Goal: Find contact information: Find contact information

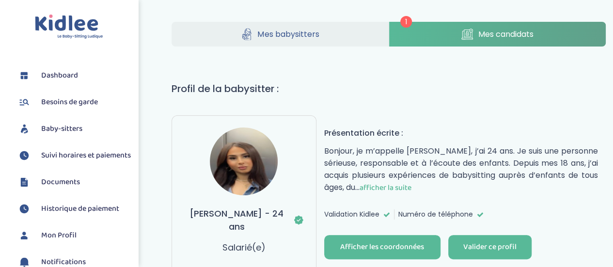
click at [383, 184] on span "afficher la suite" at bounding box center [386, 188] width 52 height 12
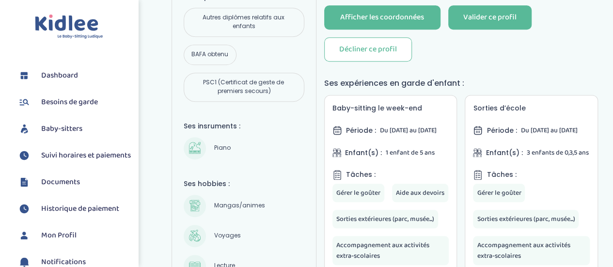
scroll to position [242, 0]
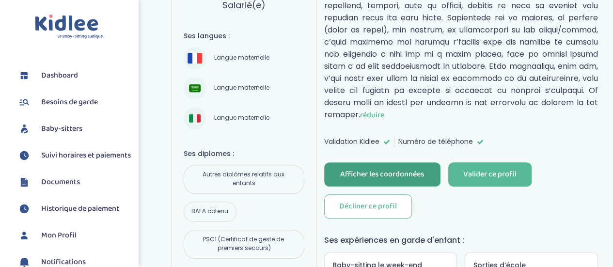
click at [403, 169] on div "Afficher les coordonnées" at bounding box center [382, 174] width 84 height 11
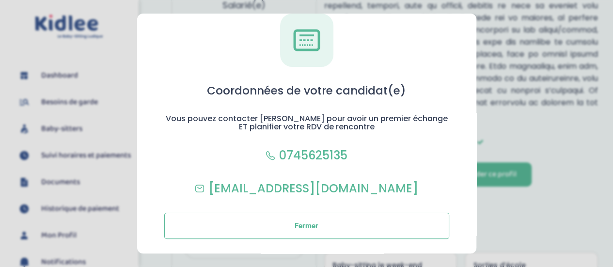
scroll to position [0, 0]
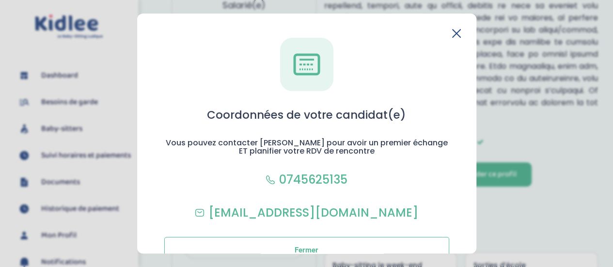
click at [453, 34] on icon at bounding box center [456, 33] width 9 height 9
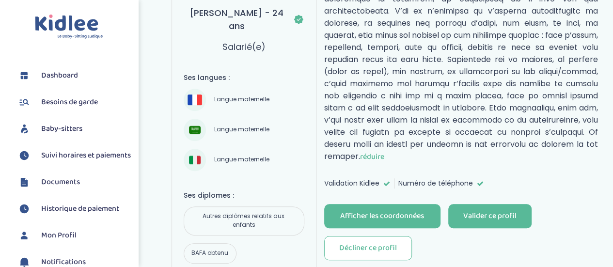
scroll to position [97, 0]
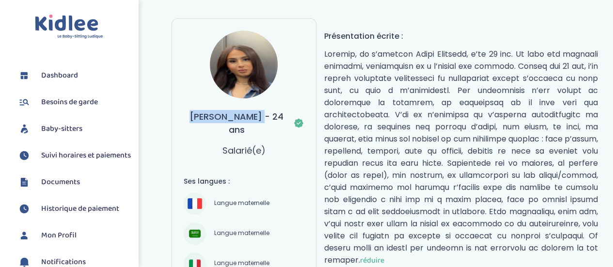
drag, startPoint x: 184, startPoint y: 114, endPoint x: 250, endPoint y: 113, distance: 65.9
click at [250, 113] on h3 "[PERSON_NAME] - 24 ans" at bounding box center [244, 123] width 121 height 26
copy h3 "[PERSON_NAME]"
click at [237, 64] on img at bounding box center [244, 65] width 68 height 68
click at [469, 113] on p "réduire" at bounding box center [461, 157] width 274 height 219
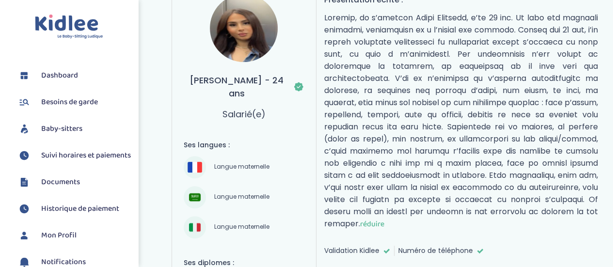
scroll to position [242, 0]
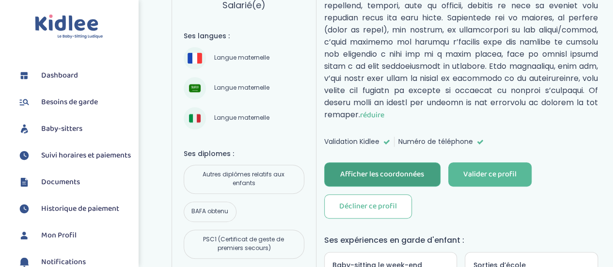
click at [403, 169] on div "Afficher les coordonnées" at bounding box center [382, 174] width 84 height 11
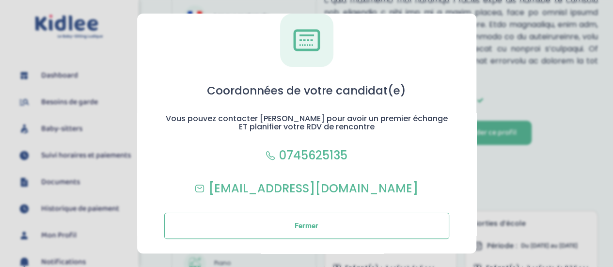
scroll to position [339, 0]
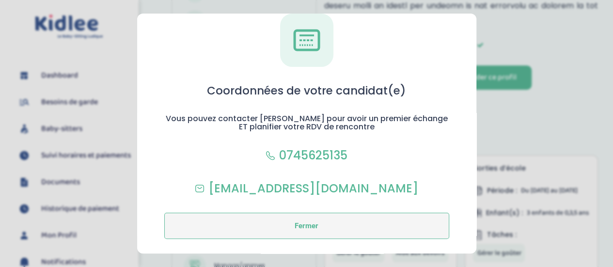
click at [358, 223] on button "Fermer" at bounding box center [306, 226] width 285 height 26
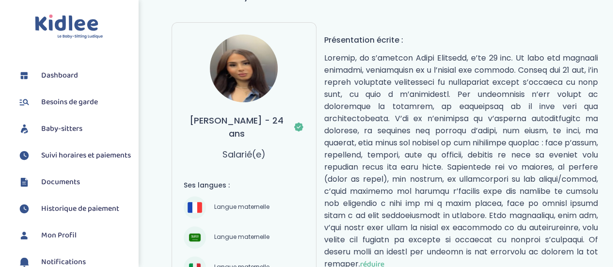
scroll to position [48, 0]
